Goal: Task Accomplishment & Management: Manage account settings

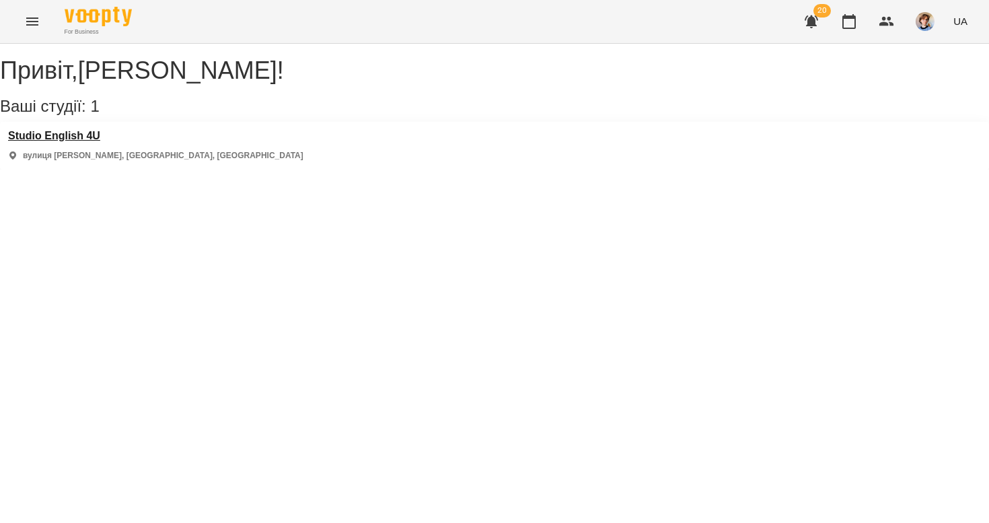
click at [74, 142] on h3 "Studio English 4U" at bounding box center [155, 136] width 295 height 12
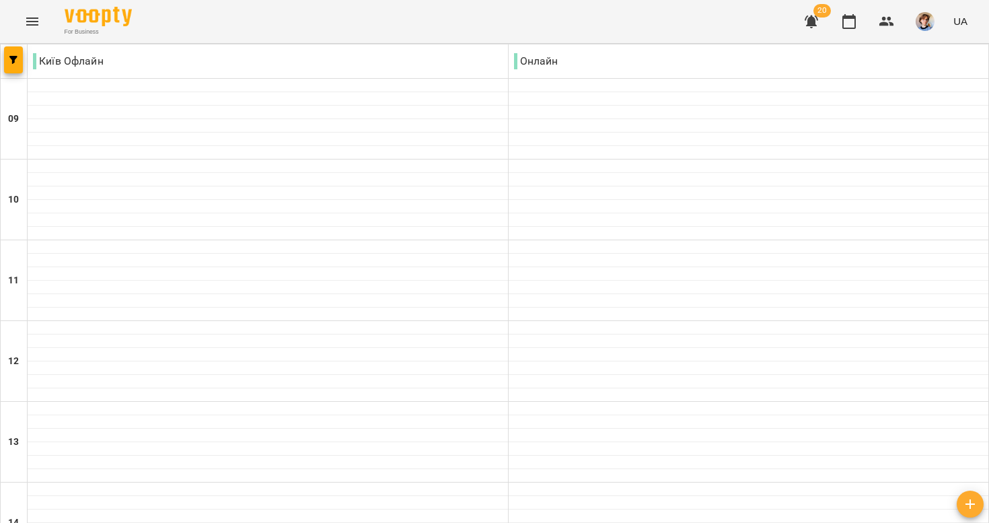
scroll to position [614, 0]
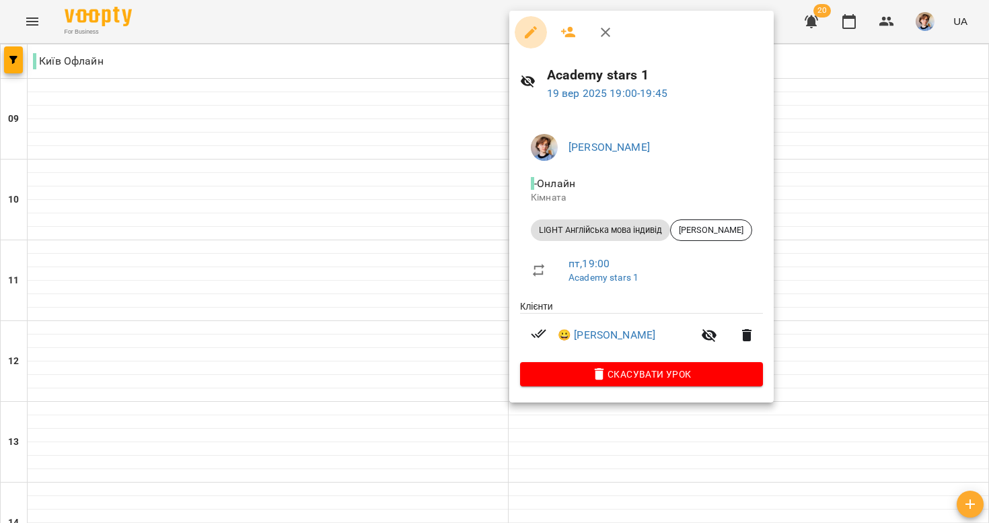
click at [538, 30] on icon "button" at bounding box center [531, 32] width 16 height 16
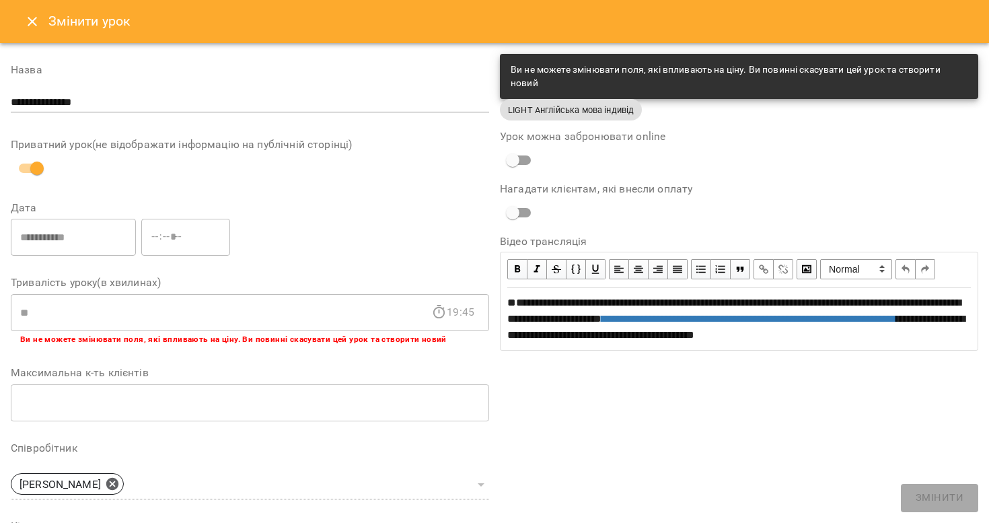
click at [24, 24] on button "Close" at bounding box center [32, 21] width 32 height 32
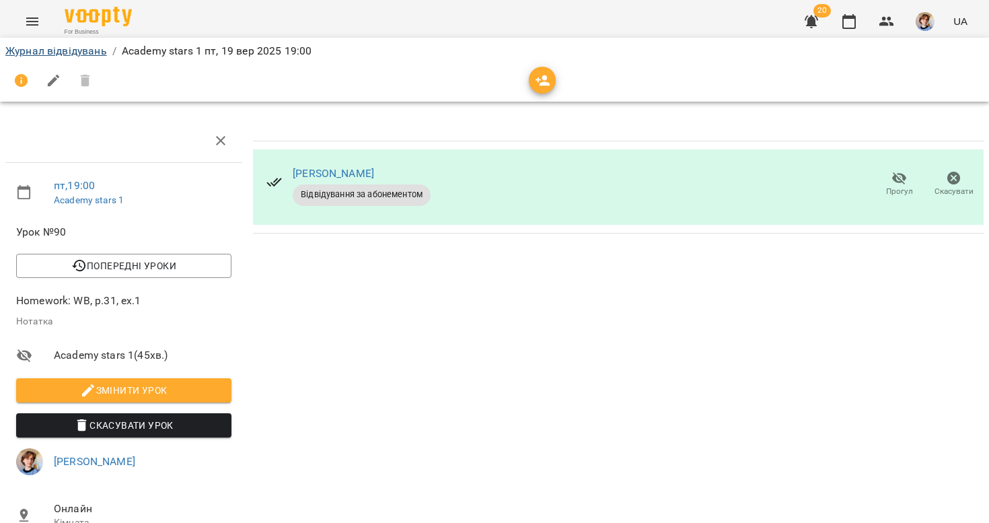
click at [83, 54] on link "Журнал відвідувань" at bounding box center [56, 50] width 102 height 13
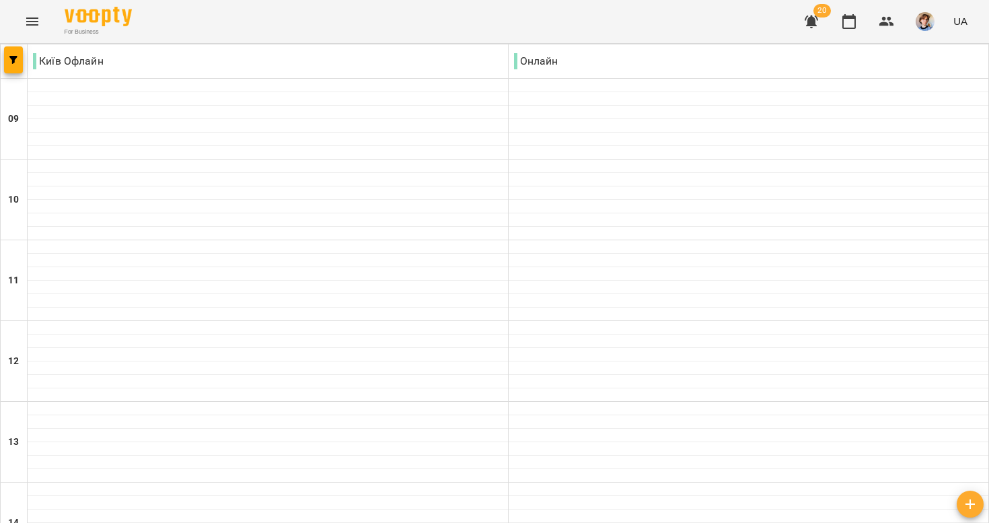
type input "**********"
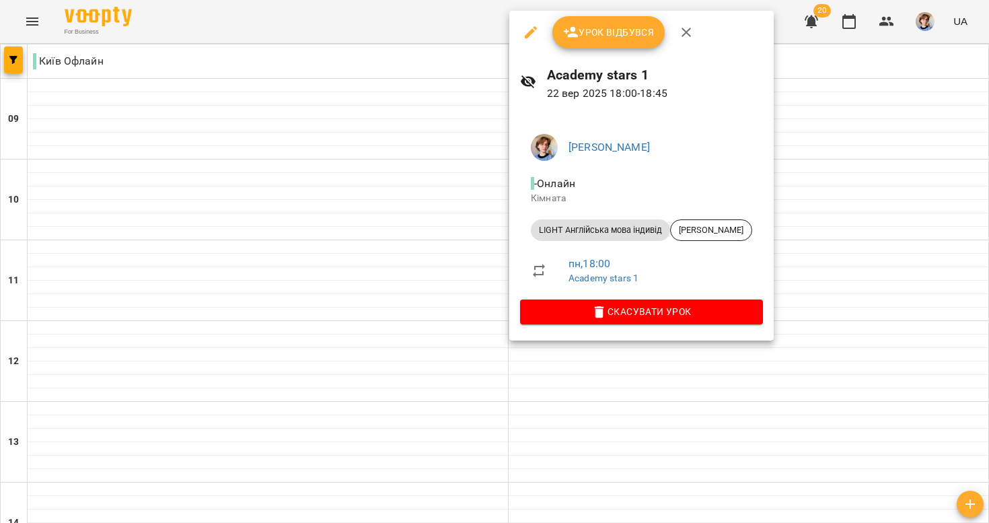
click at [610, 22] on button "Урок відбувся" at bounding box center [609, 32] width 113 height 32
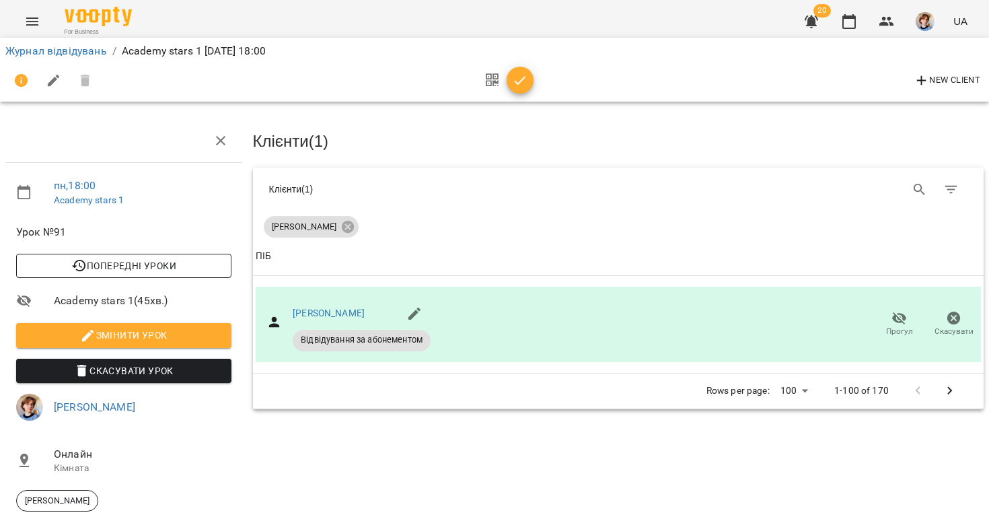
click at [166, 258] on span "Попередні уроки" at bounding box center [124, 266] width 194 height 16
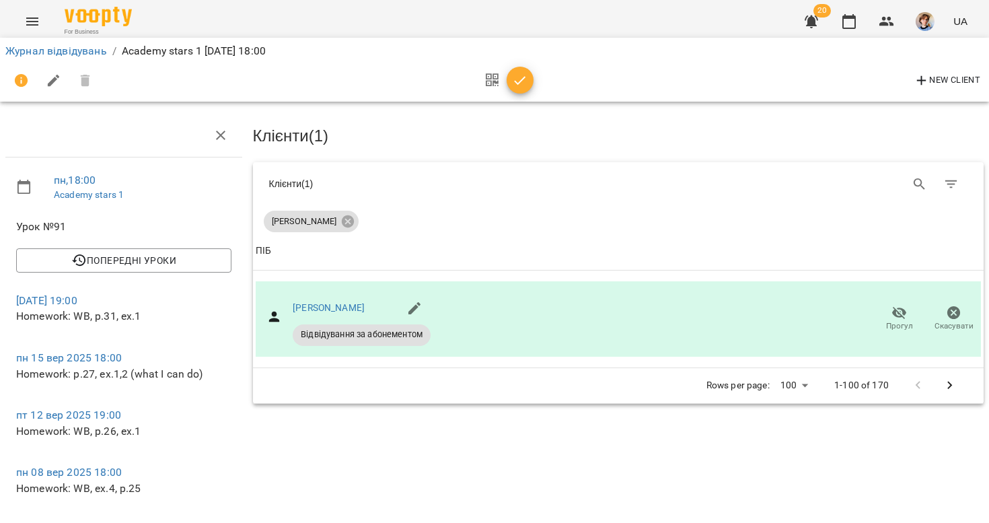
scroll to position [256, 0]
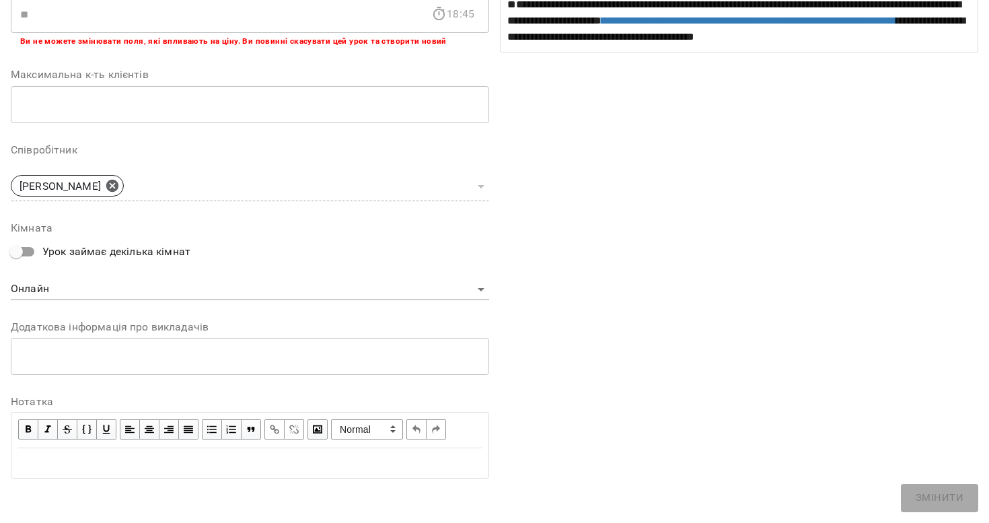
scroll to position [297, 0]
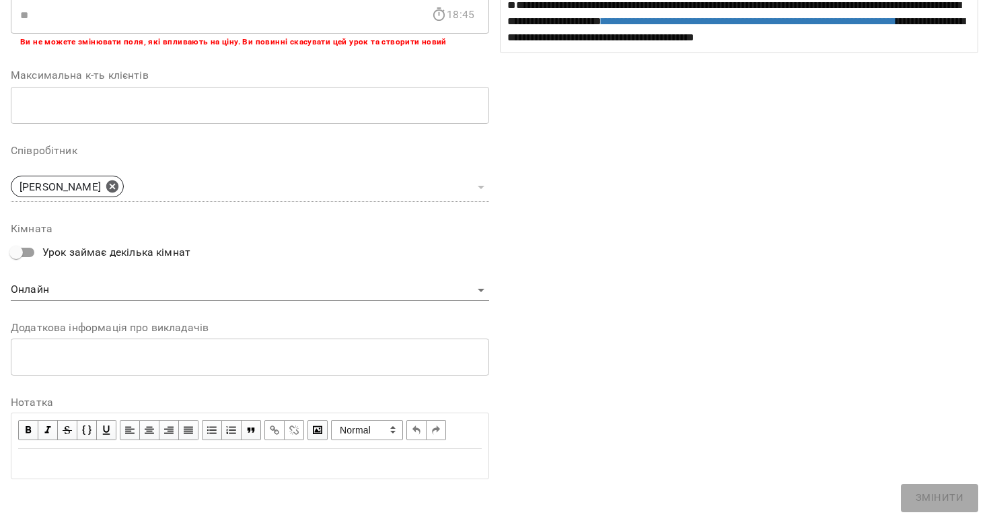
click at [248, 456] on div "Edit text" at bounding box center [250, 464] width 464 height 16
click at [242, 460] on div "Edit text" at bounding box center [250, 464] width 464 height 16
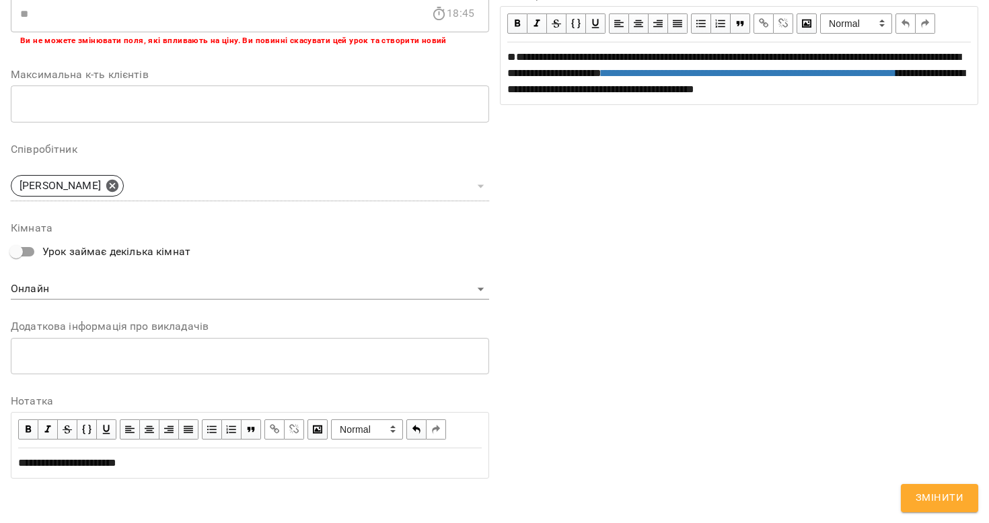
scroll to position [354, 0]
click at [922, 501] on span "Змінити" at bounding box center [940, 497] width 48 height 17
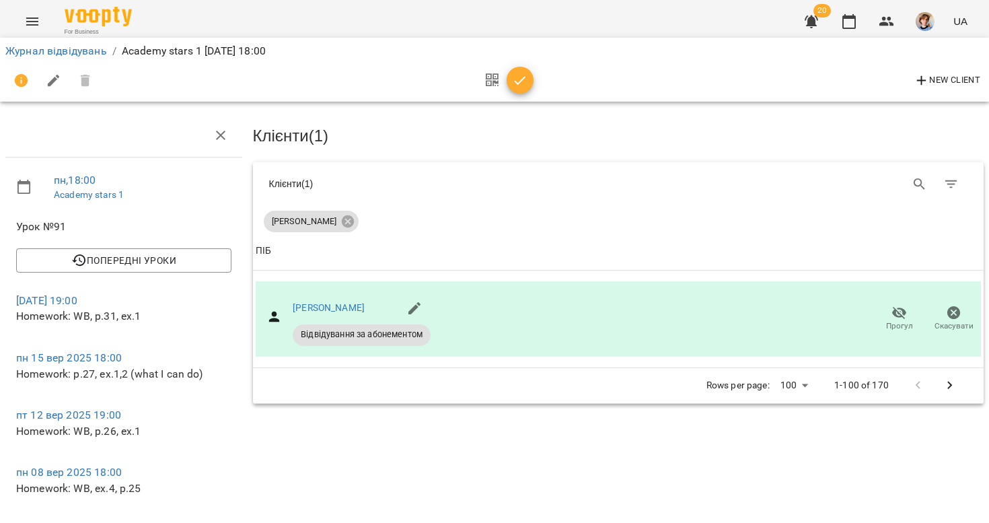
click at [522, 81] on icon "button" at bounding box center [520, 81] width 16 height 16
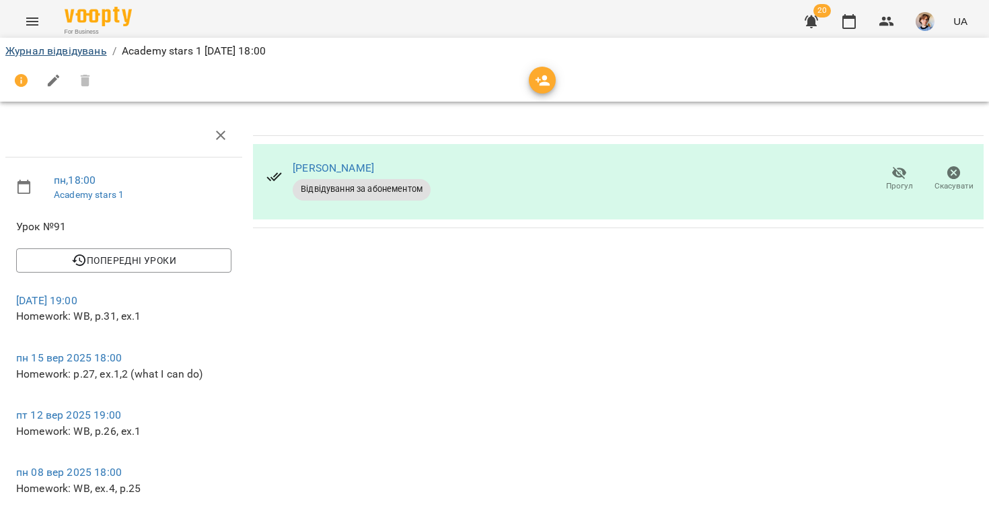
click at [93, 52] on link "Журнал відвідувань" at bounding box center [56, 50] width 102 height 13
